Goal: Transaction & Acquisition: Purchase product/service

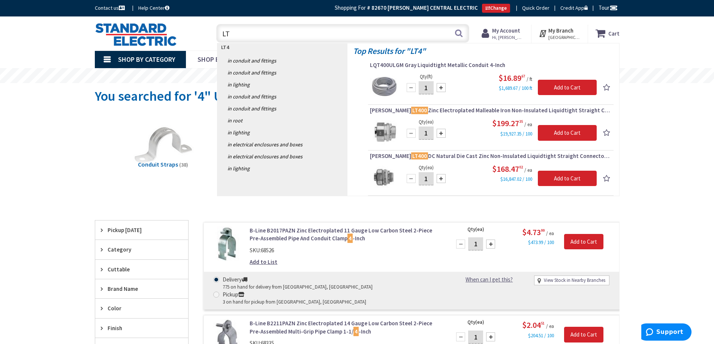
type input "L"
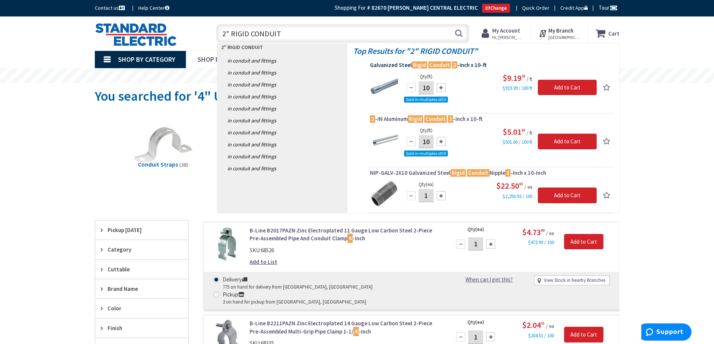
type input "2" RIGID CONDUIT"
click at [441, 67] on mark "Conduit" at bounding box center [439, 64] width 22 height 9
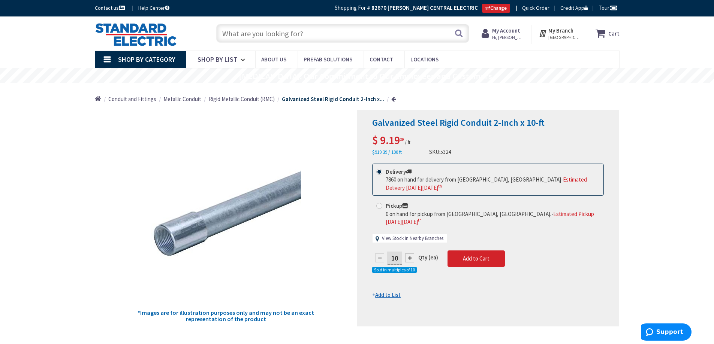
click at [394, 235] on link "View Stock in Nearby Branches" at bounding box center [412, 238] width 61 height 7
select select "data-availability"
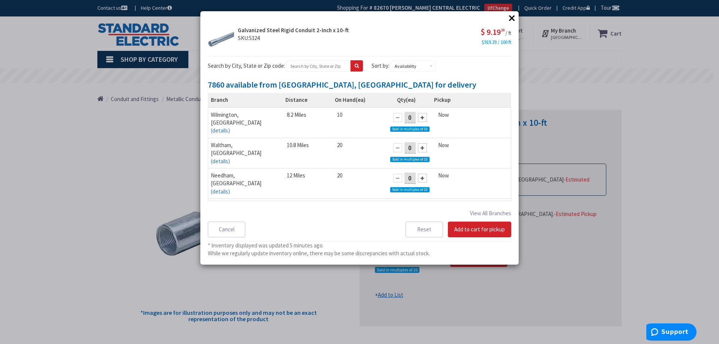
click at [513, 20] on button "×" at bounding box center [512, 17] width 11 height 11
